Goal: Communication & Community: Answer question/provide support

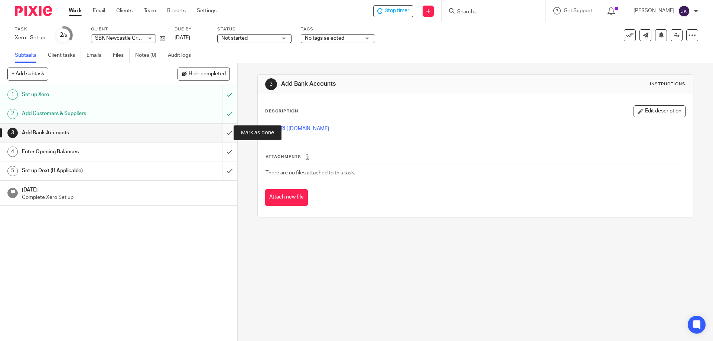
click at [222, 131] on input "submit" at bounding box center [118, 133] width 237 height 19
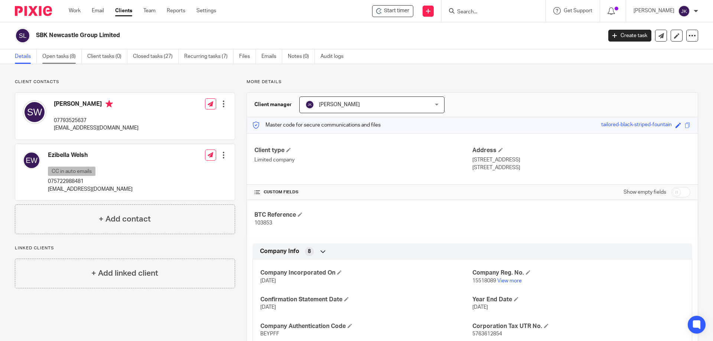
click at [61, 61] on link "Open tasks (8)" at bounding box center [61, 56] width 39 height 14
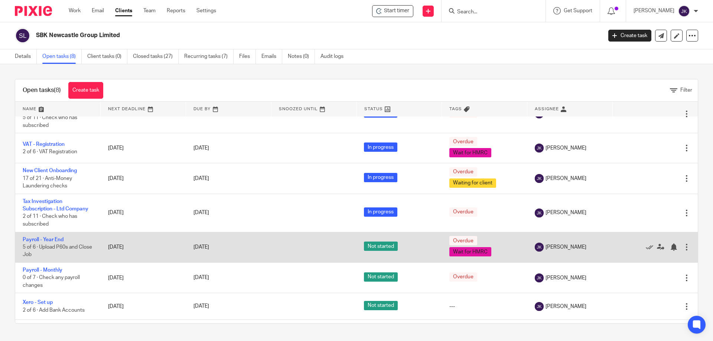
scroll to position [56, 0]
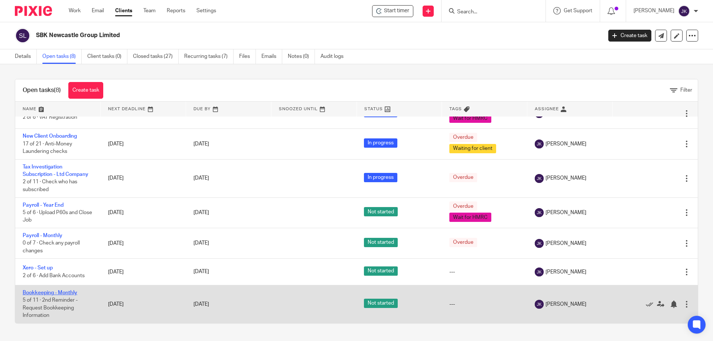
click at [68, 293] on link "Bookkeeping - Monthly" at bounding box center [50, 292] width 55 height 5
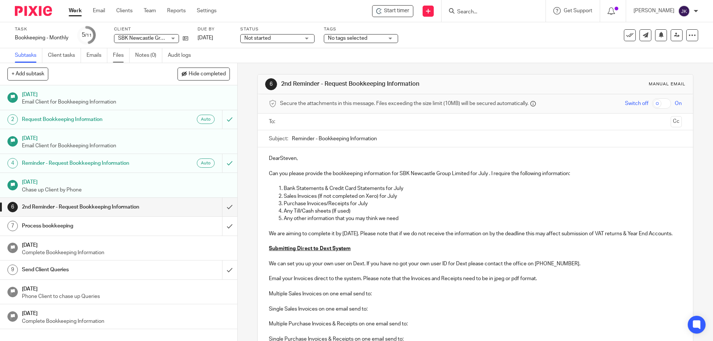
click at [117, 61] on link "Files" at bounding box center [121, 55] width 17 height 14
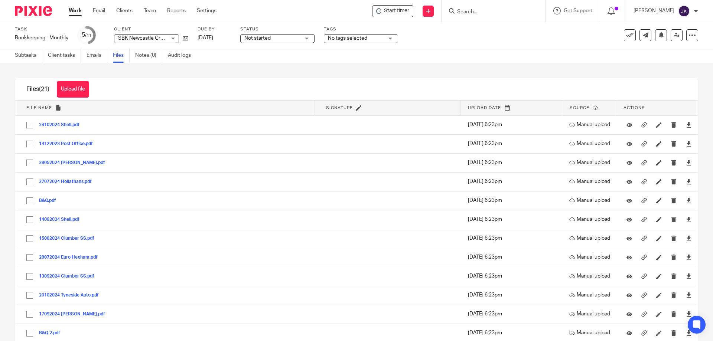
click at [81, 94] on button "Upload file" at bounding box center [73, 89] width 32 height 17
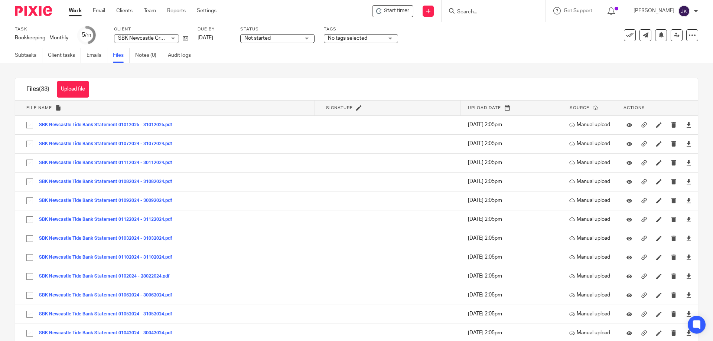
click at [355, 14] on input "Search" at bounding box center [489, 12] width 67 height 7
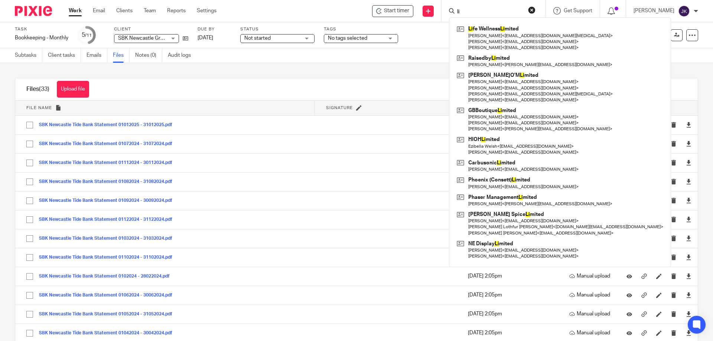
type input "l"
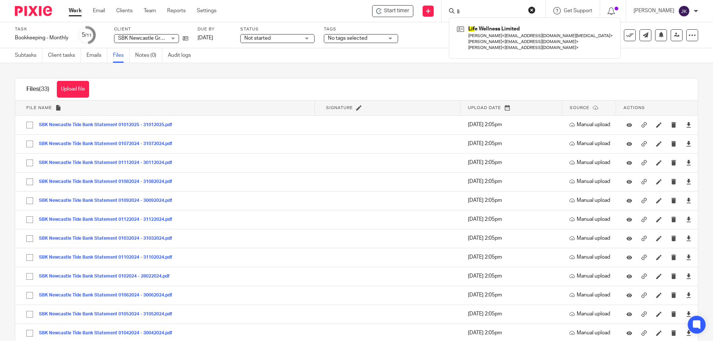
type input "l"
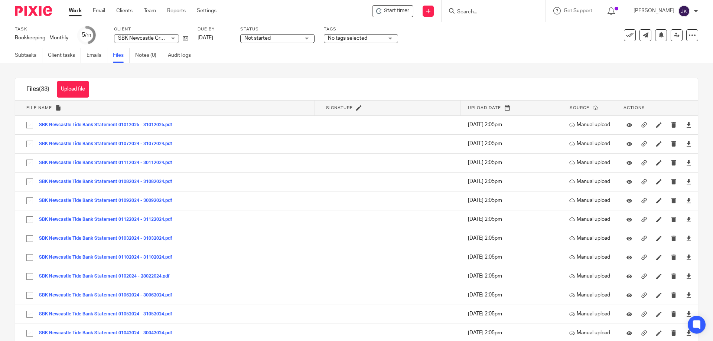
drag, startPoint x: 523, startPoint y: 1, endPoint x: 516, endPoint y: 12, distance: 13.3
click at [355, 10] on div at bounding box center [493, 11] width 104 height 22
click at [355, 12] on input "Search" at bounding box center [489, 12] width 67 height 7
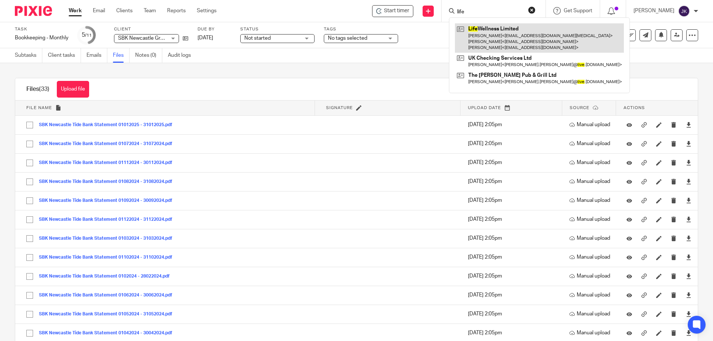
type input "life"
click at [355, 32] on link at bounding box center [539, 37] width 169 height 29
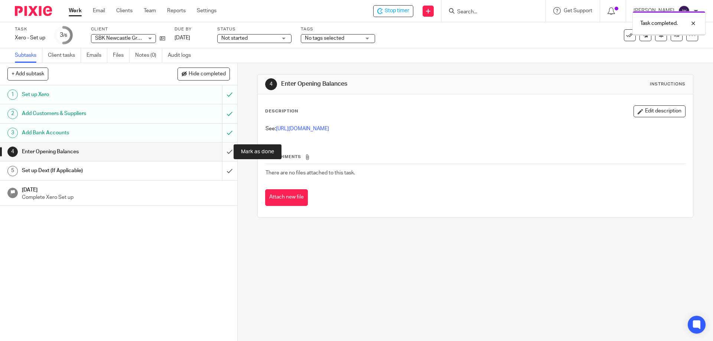
click at [220, 149] on input "submit" at bounding box center [118, 152] width 237 height 19
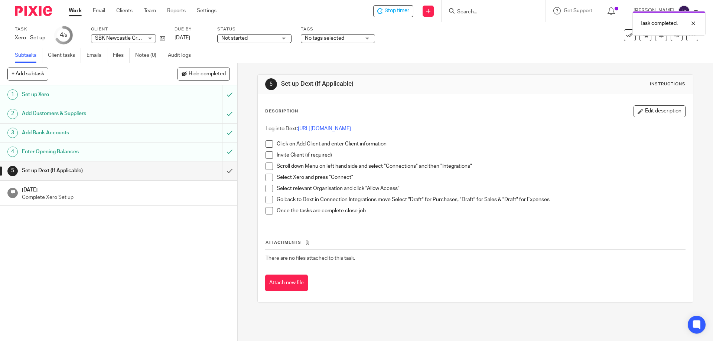
click at [270, 142] on span at bounding box center [268, 143] width 7 height 7
click at [268, 154] on span at bounding box center [268, 154] width 7 height 7
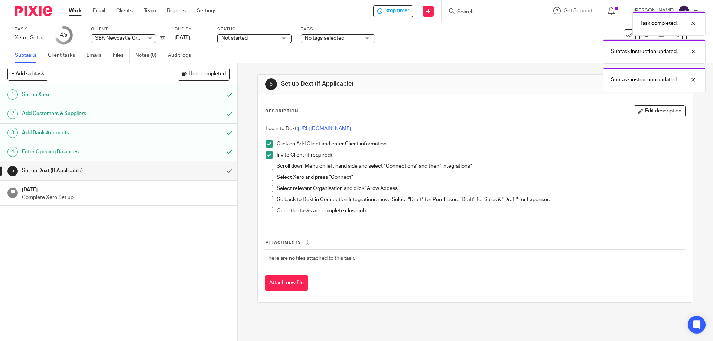
click at [268, 169] on span at bounding box center [268, 166] width 7 height 7
click at [267, 177] on span at bounding box center [268, 177] width 7 height 7
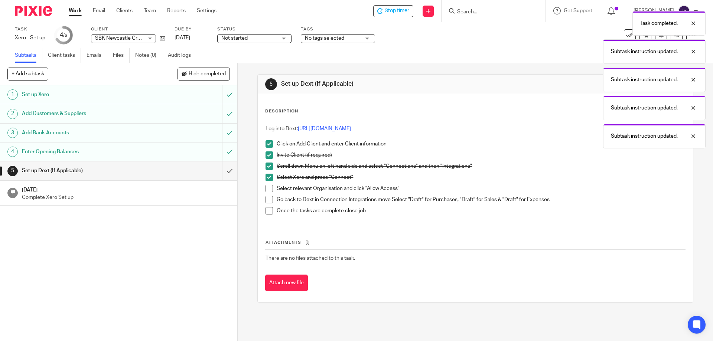
click at [265, 192] on span at bounding box center [268, 188] width 7 height 7
click at [265, 198] on span at bounding box center [268, 199] width 7 height 7
click at [265, 209] on span at bounding box center [268, 210] width 7 height 7
click at [221, 170] on input "submit" at bounding box center [118, 171] width 237 height 19
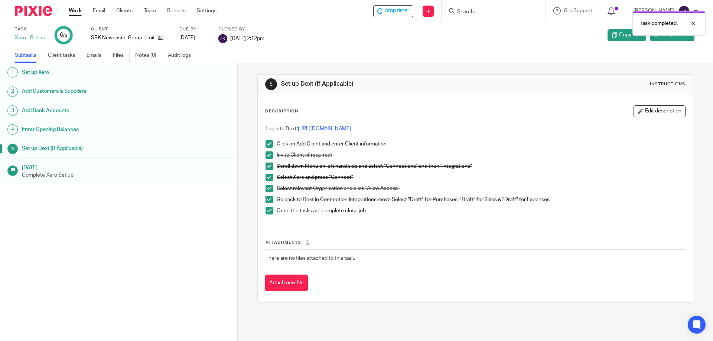
click at [398, 10] on div "Task completed." at bounding box center [530, 21] width 349 height 28
click at [698, 25] on div "Task completed." at bounding box center [668, 23] width 73 height 25
click at [396, 12] on span "Stop timer" at bounding box center [397, 11] width 25 height 8
click at [476, 14] on input "Search" at bounding box center [489, 12] width 67 height 7
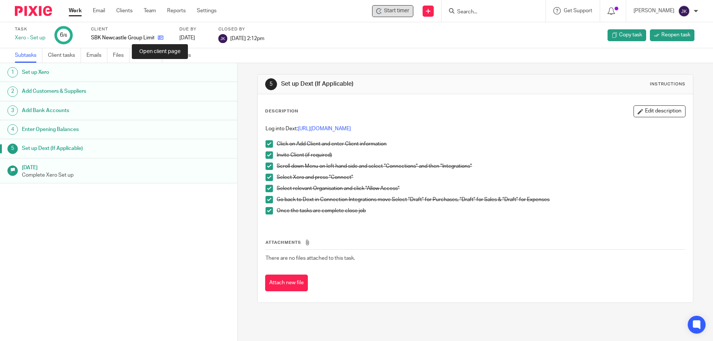
click at [159, 37] on icon at bounding box center [161, 38] width 6 height 6
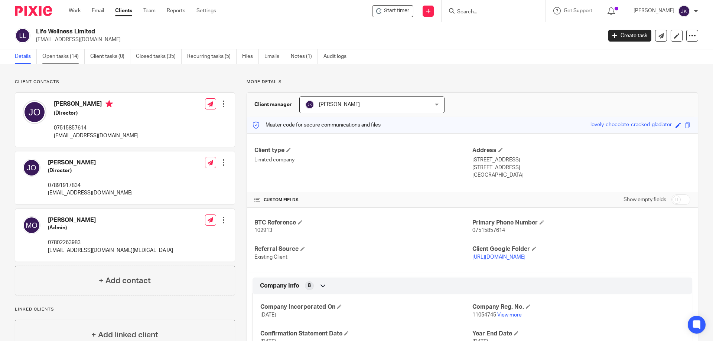
click at [53, 55] on link "Open tasks (14)" at bounding box center [63, 56] width 42 height 14
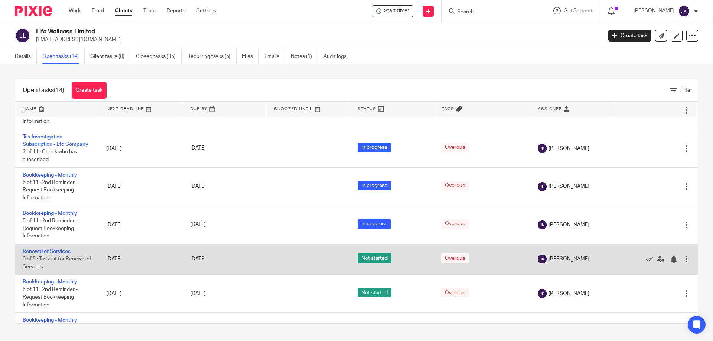
scroll to position [210, 0]
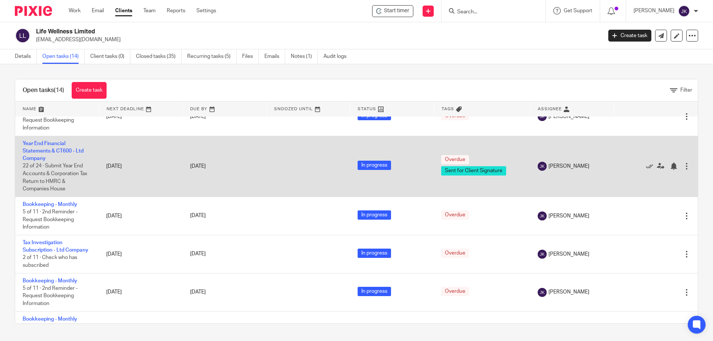
click at [55, 155] on td "Year End Financial Statements & CT600 - Ltd Company 22 of 24 · Submit Year End …" at bounding box center [57, 166] width 84 height 61
click at [53, 159] on link "Year End Financial Statements & CT600 - Ltd Company" at bounding box center [53, 151] width 61 height 20
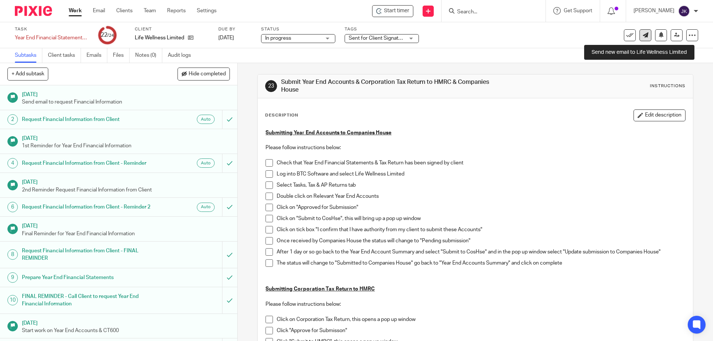
click at [643, 36] on icon at bounding box center [646, 35] width 6 height 6
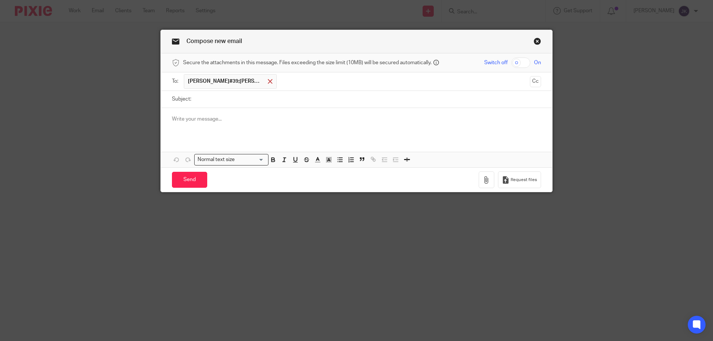
click at [266, 81] on div at bounding box center [270, 81] width 9 height 11
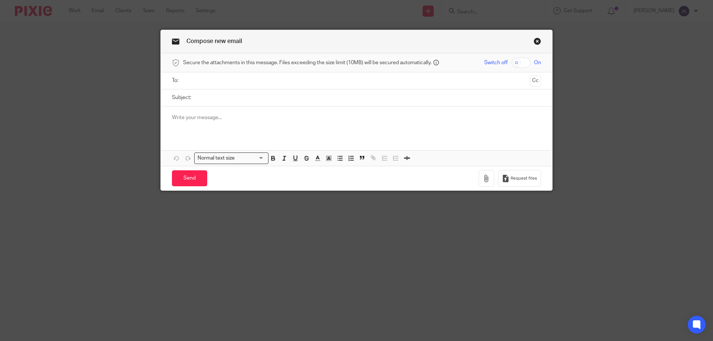
click at [209, 82] on input "text" at bounding box center [356, 80] width 341 height 9
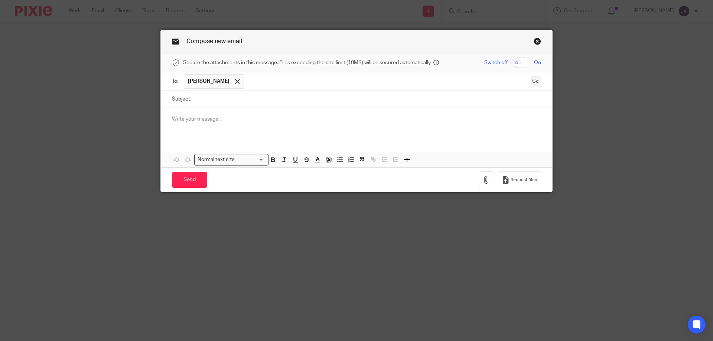
click at [534, 84] on button "Cc" at bounding box center [535, 81] width 11 height 11
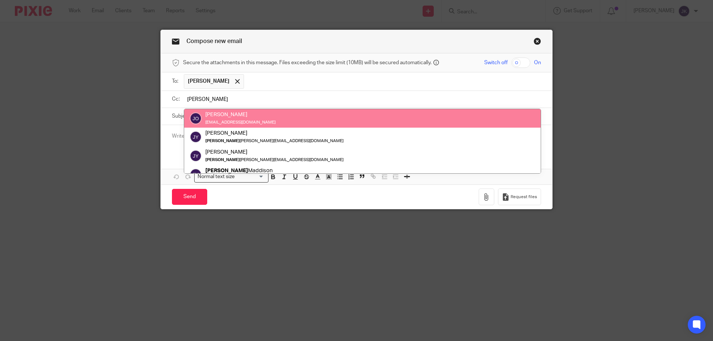
type input "jonn"
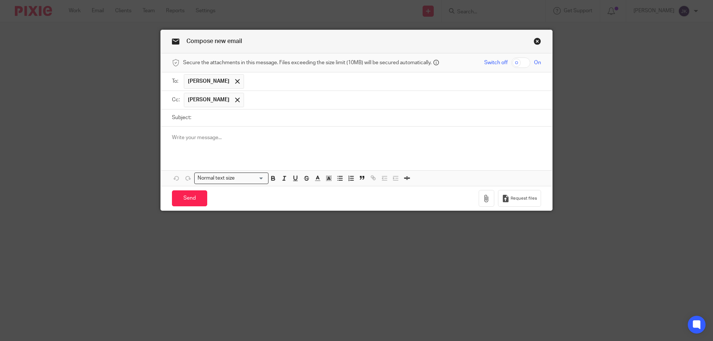
click at [264, 99] on input "text" at bounding box center [393, 100] width 290 height 14
click at [337, 104] on input "text" at bounding box center [424, 100] width 228 height 14
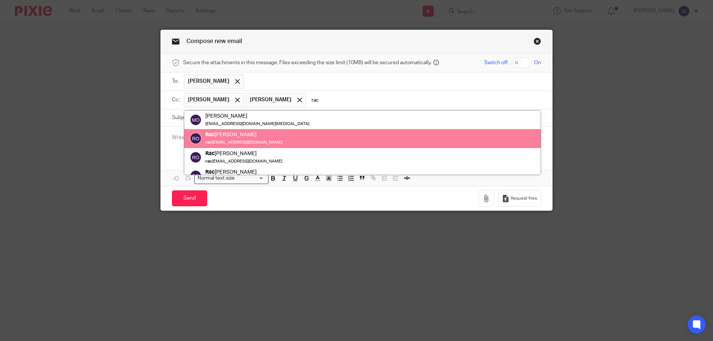
type input "rac"
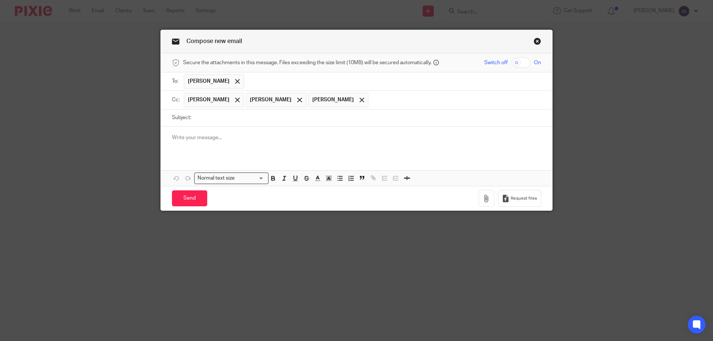
click at [212, 115] on input "Subject:" at bounding box center [368, 118] width 346 height 17
type input "Life Wellness DLA December 2020 - November 2024"
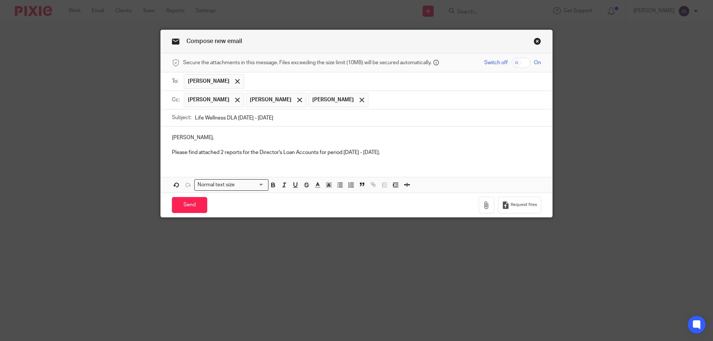
click at [241, 151] on p "Please find attached 2 reports for the Director's Loan Accounts for period 01/1…" at bounding box center [356, 152] width 369 height 7
click at [489, 154] on p "Please find attached 2 reports (One in Excel & One in Pdf) for the Director's L…" at bounding box center [356, 152] width 369 height 7
click at [483, 206] on icon "button" at bounding box center [486, 205] width 7 height 7
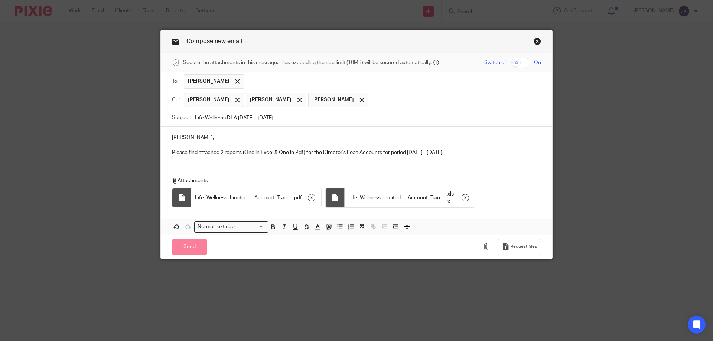
click at [192, 245] on input "Send" at bounding box center [189, 247] width 35 height 16
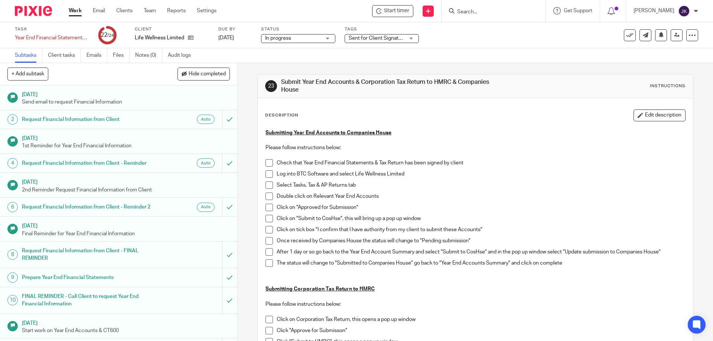
click at [493, 12] on input "Search" at bounding box center [489, 12] width 67 height 7
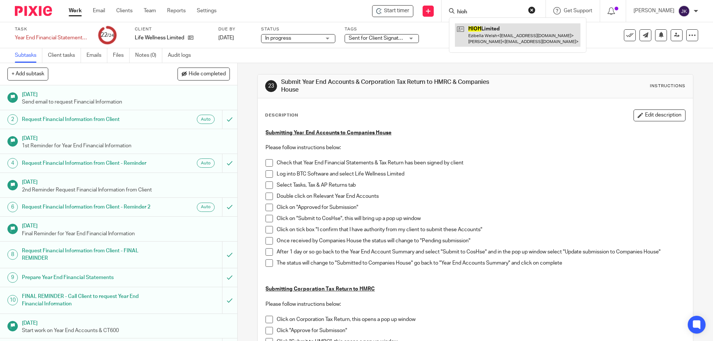
type input "hioh"
click at [490, 27] on link at bounding box center [517, 34] width 125 height 23
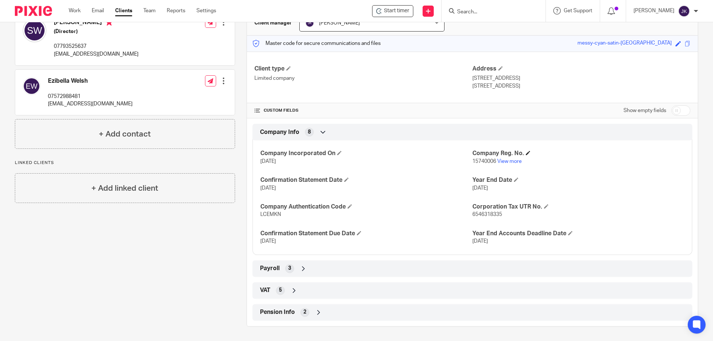
scroll to position [82, 0]
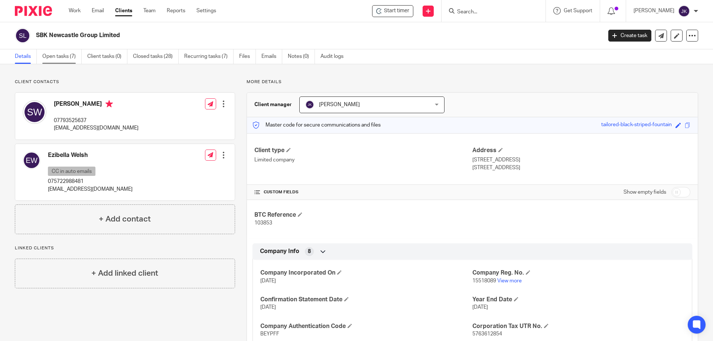
click at [55, 56] on link "Open tasks (7)" at bounding box center [61, 56] width 39 height 14
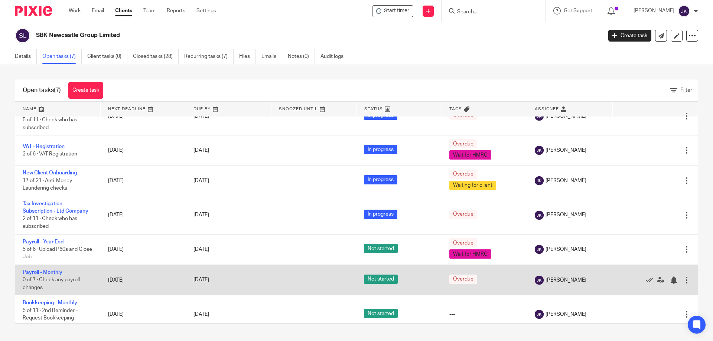
scroll to position [30, 0]
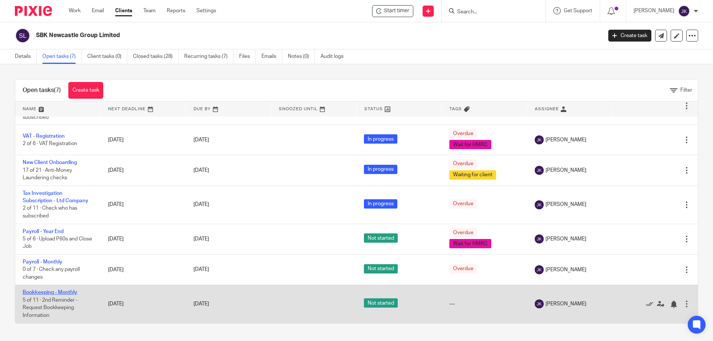
click at [59, 294] on link "Bookkeeping - Monthly" at bounding box center [50, 292] width 55 height 5
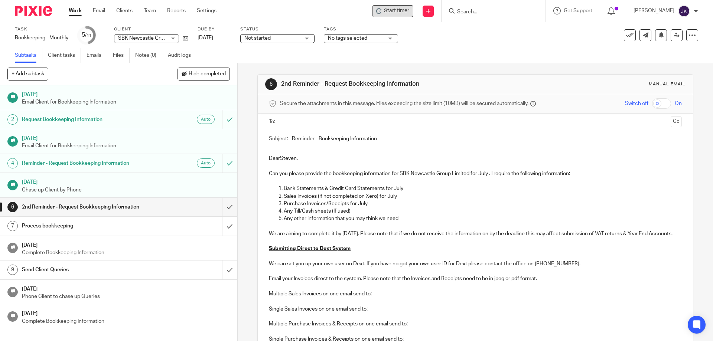
click at [386, 11] on span "Start timer" at bounding box center [396, 11] width 25 height 8
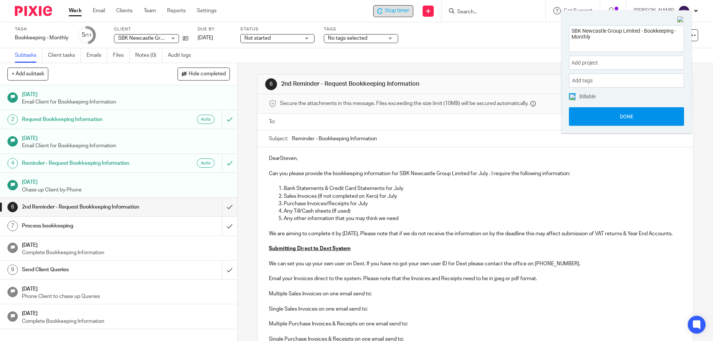
click at [599, 120] on button "Done" at bounding box center [626, 116] width 115 height 19
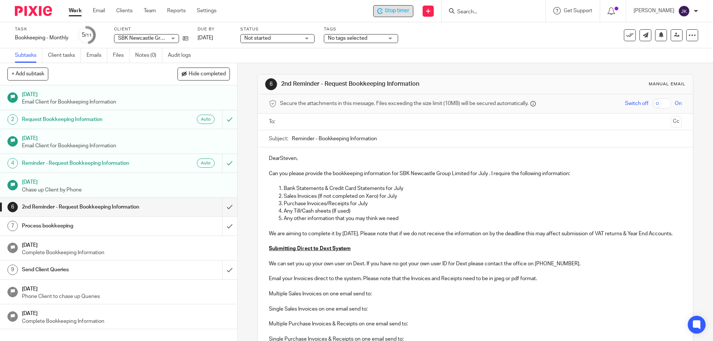
click at [491, 11] on input "Search" at bounding box center [489, 12] width 67 height 7
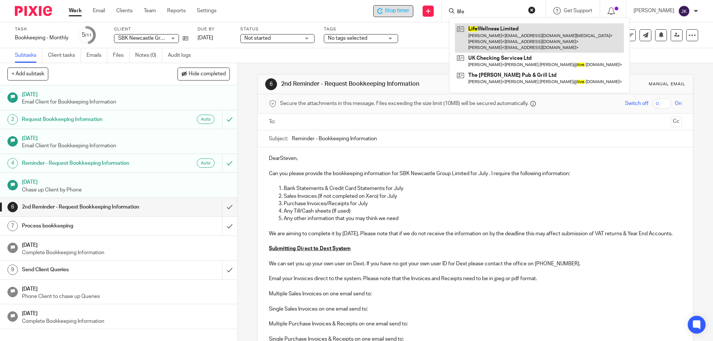
type input "life"
click at [493, 43] on link at bounding box center [539, 37] width 169 height 29
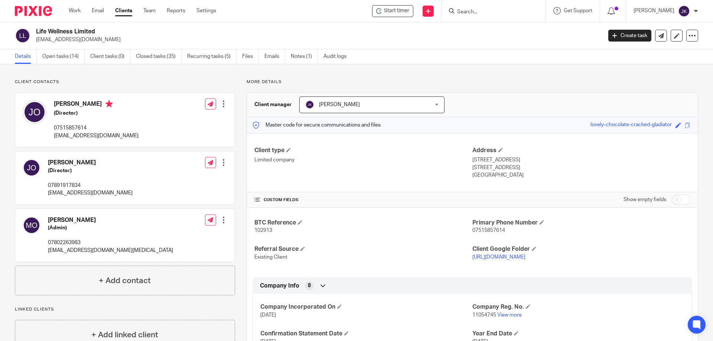
click at [71, 57] on link "Open tasks (14)" at bounding box center [63, 56] width 42 height 14
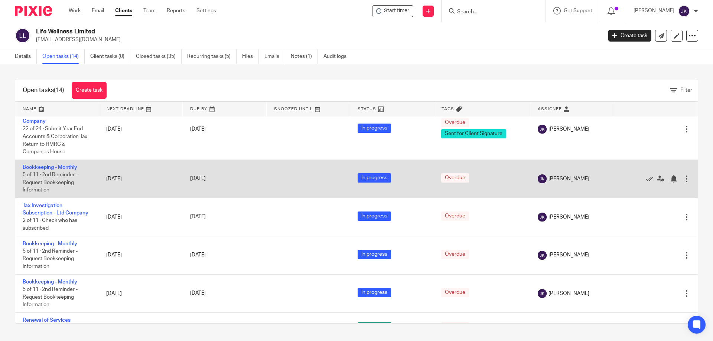
scroll to position [173, 0]
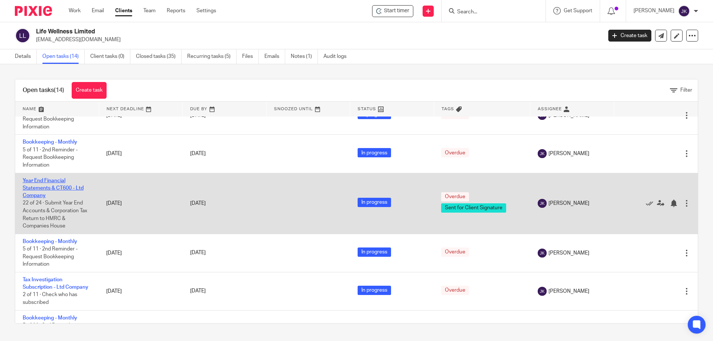
click at [37, 193] on link "Year End Financial Statements & CT600 - Ltd Company" at bounding box center [53, 188] width 61 height 20
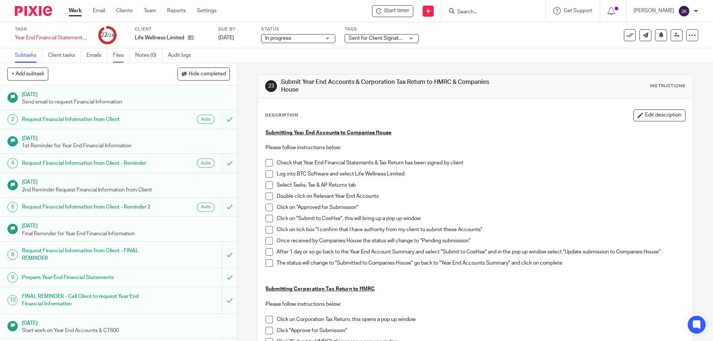
click at [120, 51] on link "Files" at bounding box center [121, 55] width 17 height 14
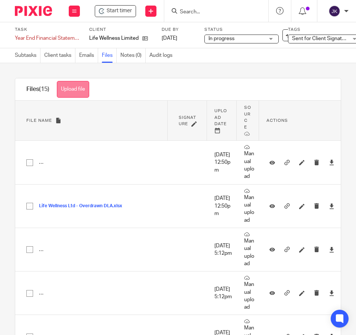
click at [85, 94] on button "Upload file" at bounding box center [73, 89] width 32 height 17
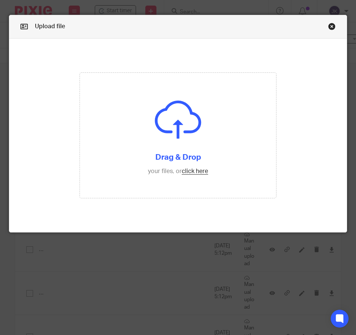
click at [328, 26] on link "Close this dialog window" at bounding box center [331, 28] width 7 height 10
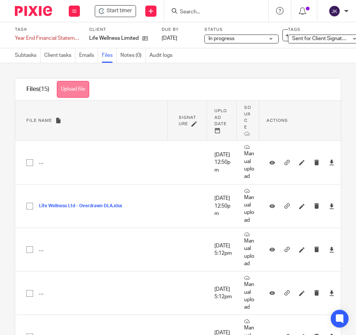
click at [72, 91] on button "Upload file" at bounding box center [73, 89] width 32 height 17
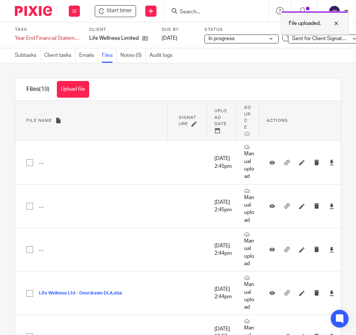
click at [337, 20] on div at bounding box center [330, 23] width 20 height 9
click at [209, 15] on input "Search" at bounding box center [212, 12] width 67 height 7
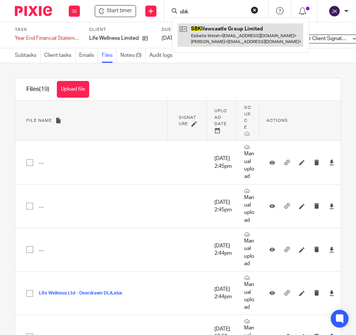
type input "sbk"
click at [199, 38] on link at bounding box center [239, 34] width 125 height 23
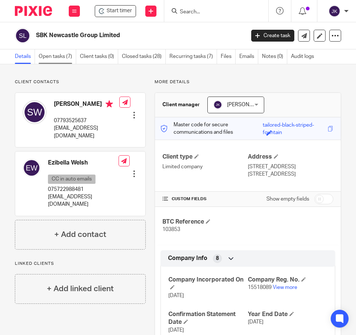
click at [60, 57] on link "Open tasks (7)" at bounding box center [57, 56] width 37 height 14
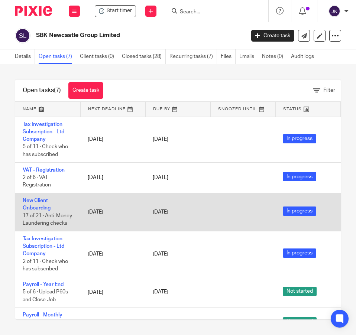
scroll to position [78, 0]
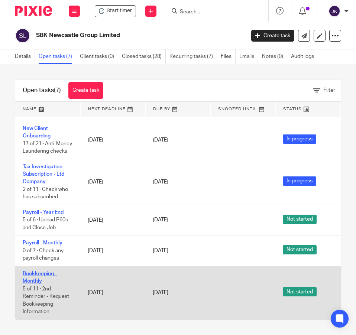
click at [34, 271] on link "Bookkeeping - Monthly" at bounding box center [40, 277] width 34 height 13
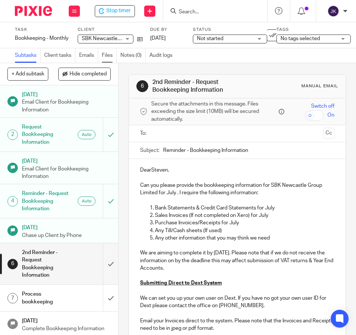
click at [110, 55] on link "Files" at bounding box center [109, 55] width 15 height 14
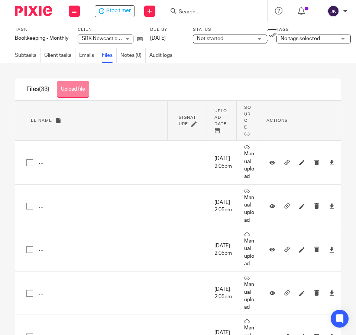
click at [82, 92] on button "Upload file" at bounding box center [73, 89] width 32 height 17
click at [63, 85] on button "Upload file" at bounding box center [73, 89] width 32 height 17
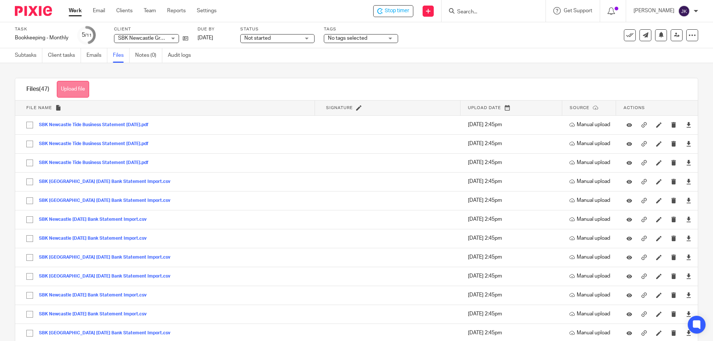
click at [71, 86] on button "Upload file" at bounding box center [73, 89] width 32 height 17
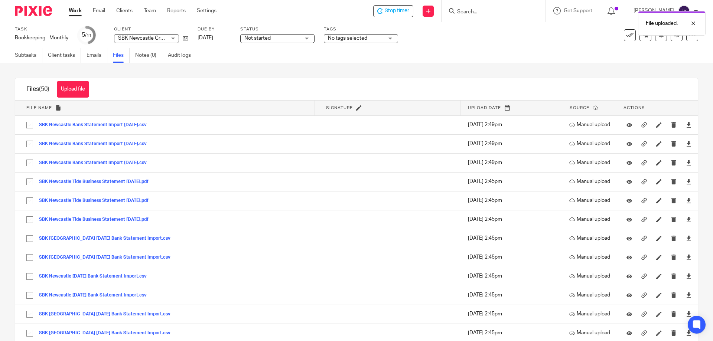
click at [355, 13] on div "File uploaded." at bounding box center [530, 21] width 349 height 28
click at [355, 28] on div "File uploaded." at bounding box center [672, 23] width 68 height 25
click at [355, 11] on span "Stop timer" at bounding box center [397, 11] width 25 height 8
click at [355, 12] on input "Search" at bounding box center [489, 12] width 67 height 7
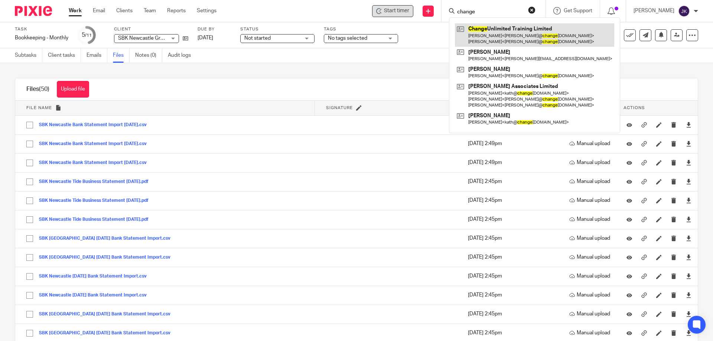
type input "change"
click at [355, 44] on link at bounding box center [534, 34] width 159 height 23
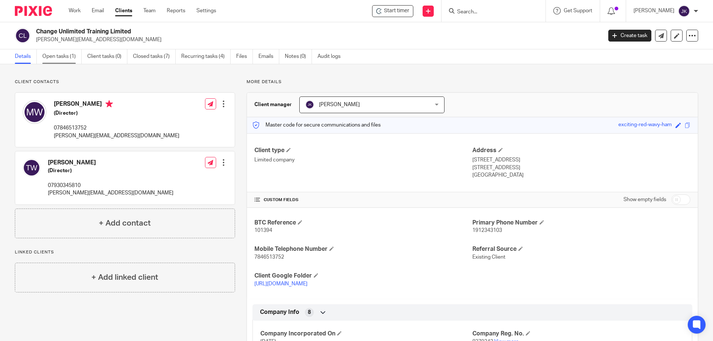
click at [58, 55] on link "Open tasks (1)" at bounding box center [61, 56] width 39 height 14
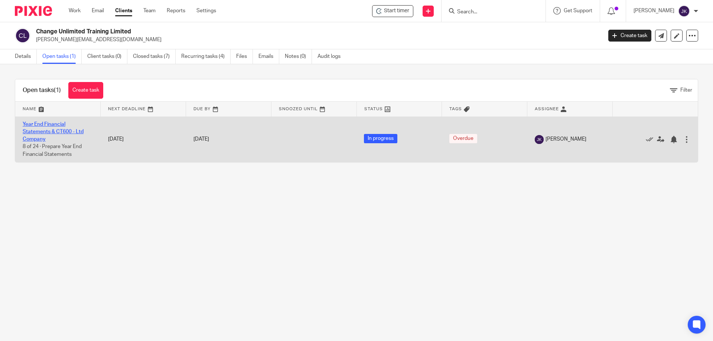
click at [45, 126] on link "Year End Financial Statements & CT600 - Ltd Company" at bounding box center [53, 132] width 61 height 20
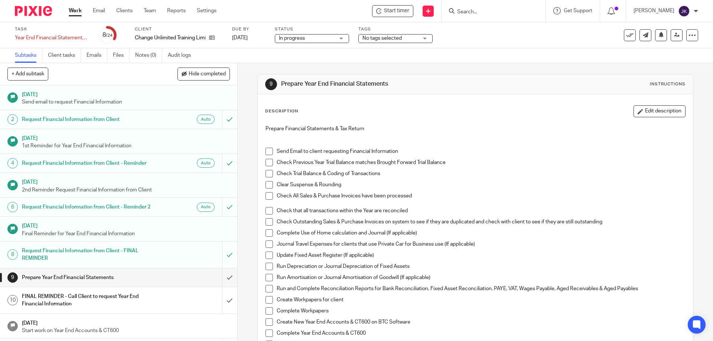
scroll to position [37, 0]
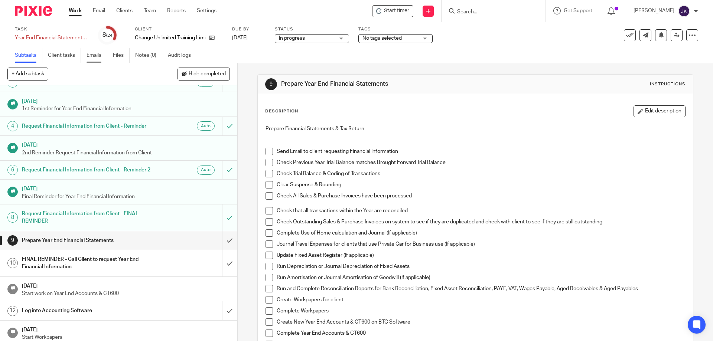
click at [89, 55] on link "Emails" at bounding box center [97, 55] width 21 height 14
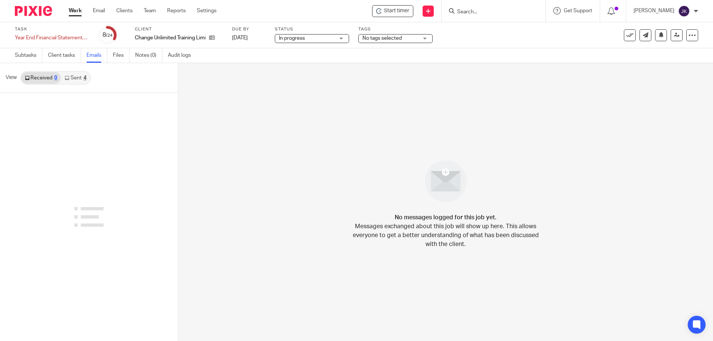
click at [74, 78] on link "Sent 4" at bounding box center [75, 78] width 29 height 12
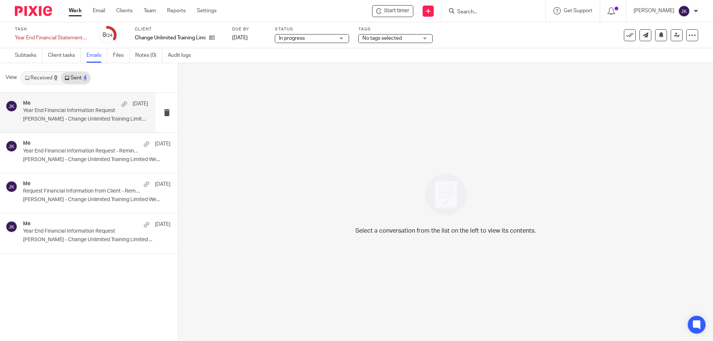
click at [87, 112] on p "Year End Financial Information Request" at bounding box center [73, 111] width 100 height 6
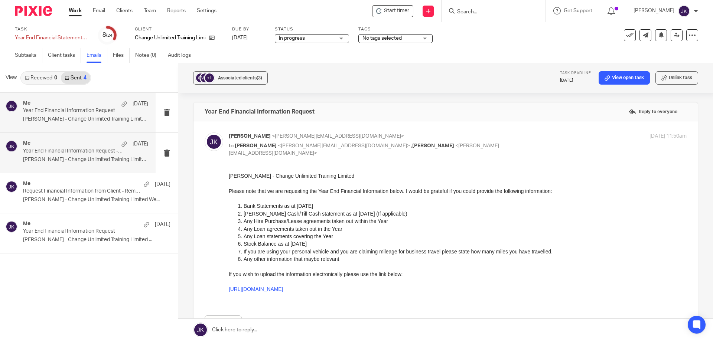
click at [87, 144] on div "Me 2 Dec" at bounding box center [85, 143] width 125 height 7
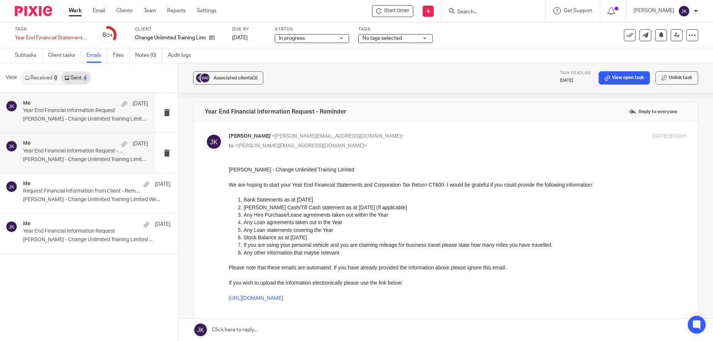
click at [85, 115] on div "Me 7 Aug Year End Financial Information Request Maria - Change Unlimited Traini…" at bounding box center [85, 112] width 125 height 25
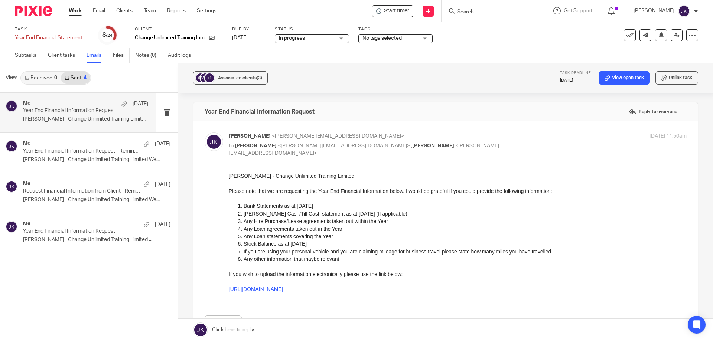
drag, startPoint x: 454, startPoint y: 342, endPoint x: 461, endPoint y: 274, distance: 67.6
click at [225, 172] on div "Forward" at bounding box center [446, 250] width 482 height 157
click at [226, 172] on div "Forward" at bounding box center [446, 250] width 482 height 157
click at [231, 180] on p at bounding box center [458, 182] width 458 height 7
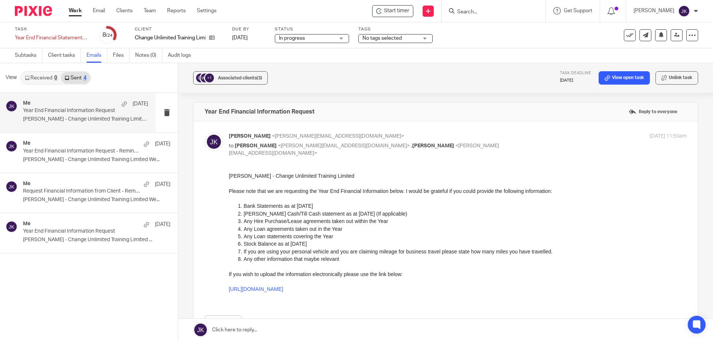
drag, startPoint x: 455, startPoint y: 342, endPoint x: 287, endPoint y: 196, distance: 222.3
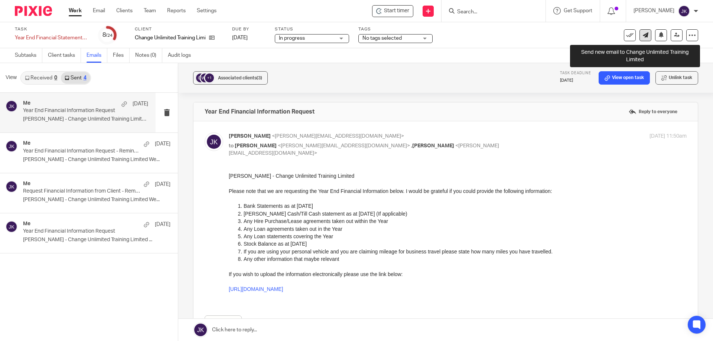
click at [643, 35] on icon at bounding box center [646, 35] width 6 height 6
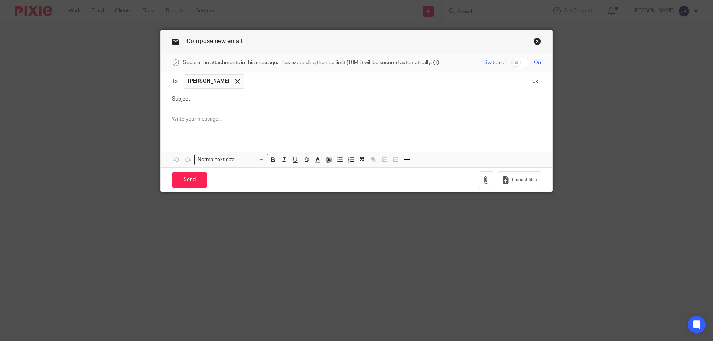
click at [207, 100] on input "Subject:" at bounding box center [368, 99] width 346 height 17
type input "Year End Financial Information Request"
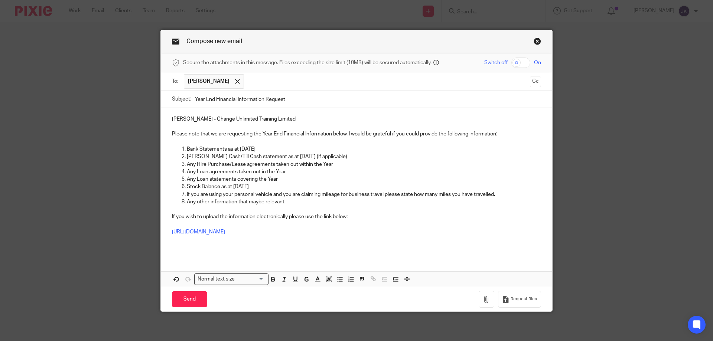
click at [307, 185] on p "Stock Balance as at 30 Nov 2024" at bounding box center [364, 186] width 354 height 7
click at [312, 205] on p "Any other information that maybe relevant" at bounding box center [364, 201] width 354 height 7
click at [345, 134] on p "Please note that we are requesting the Year End Financial Information below. I …" at bounding box center [356, 133] width 369 height 7
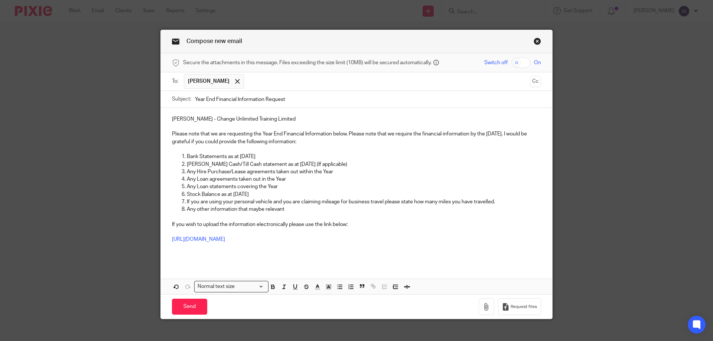
click at [359, 157] on p "Bank Statements as at 30 Nov 2024" at bounding box center [364, 156] width 354 height 7
click at [180, 307] on input "Send" at bounding box center [189, 307] width 35 height 16
